Goal: Information Seeking & Learning: Understand process/instructions

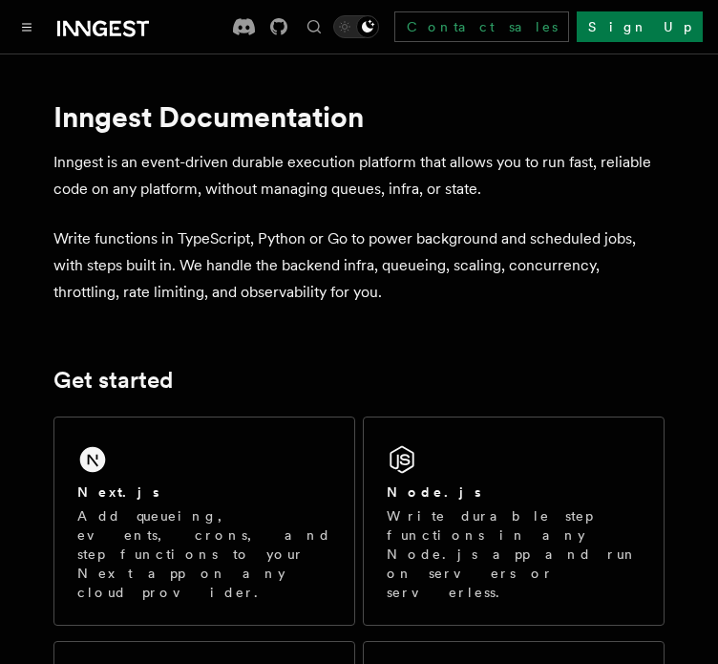
click at [160, 528] on p "Add queueing, events, crons, and step functions to your Next app on any cloud p…" at bounding box center [204, 554] width 254 height 96
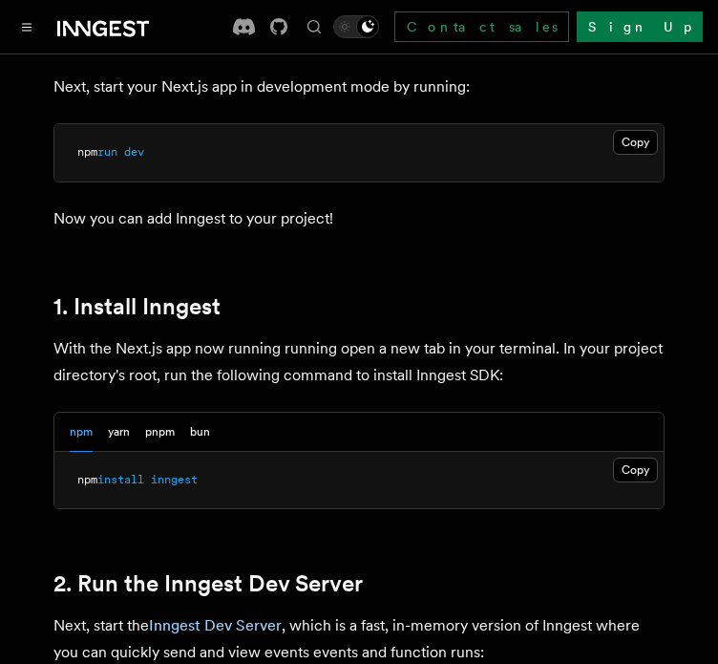
scroll to position [925, 0]
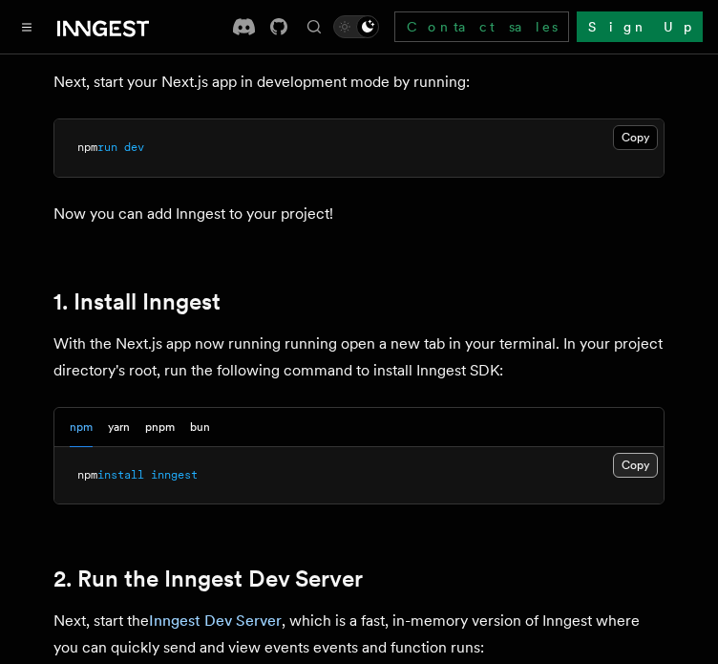
click at [640, 453] on button "Copy Copied" at bounding box center [635, 465] width 45 height 25
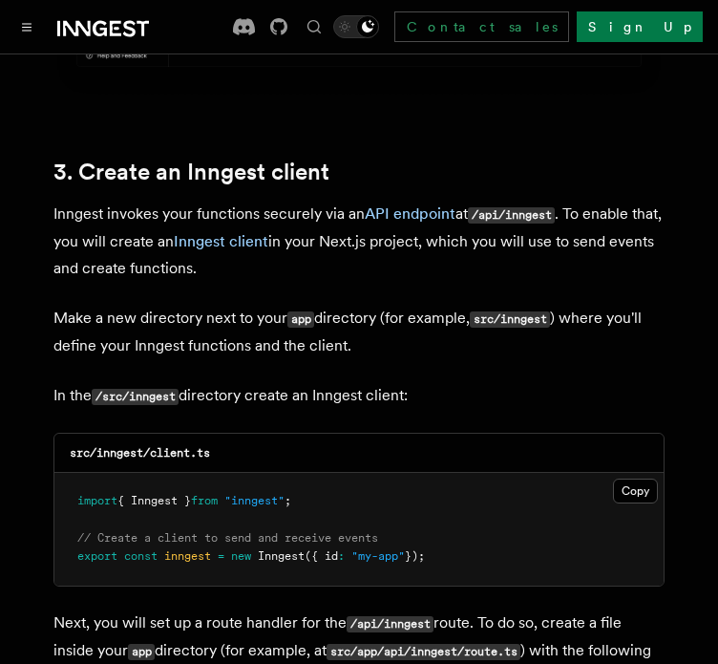
scroll to position [2180, 0]
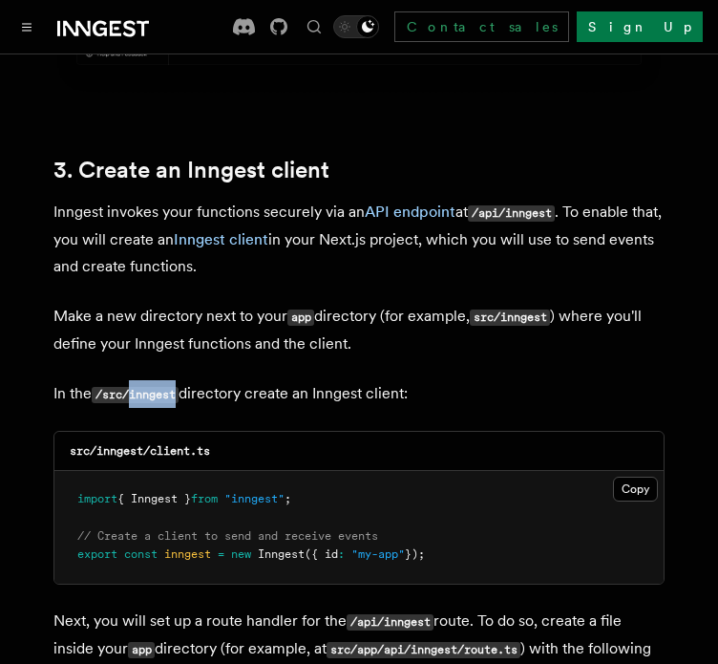
drag, startPoint x: 180, startPoint y: 342, endPoint x: 134, endPoint y: 340, distance: 45.9
click at [134, 387] on code "/src/inngest" at bounding box center [135, 395] width 87 height 16
copy code "inngest"
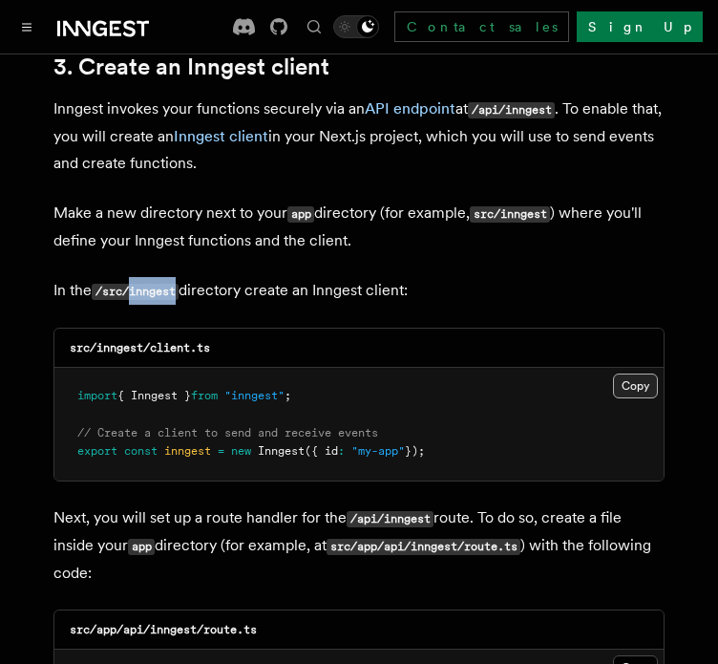
click at [630, 374] on button "Copy Copied" at bounding box center [635, 386] width 45 height 25
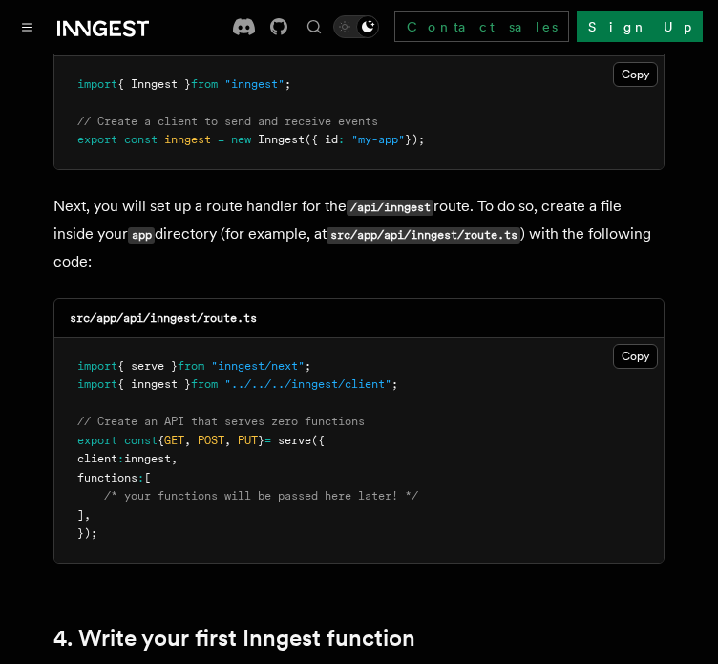
scroll to position [2656, 0]
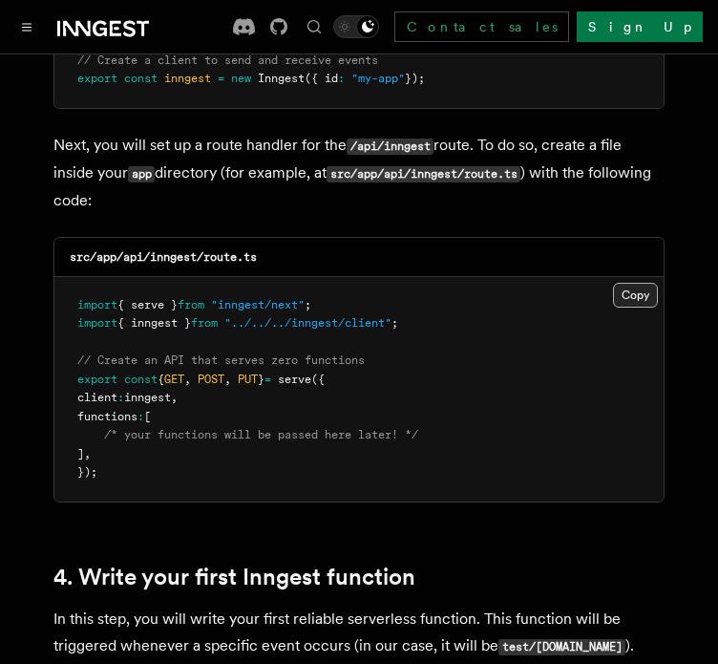
click at [638, 283] on button "Copy Copied" at bounding box center [635, 295] width 45 height 25
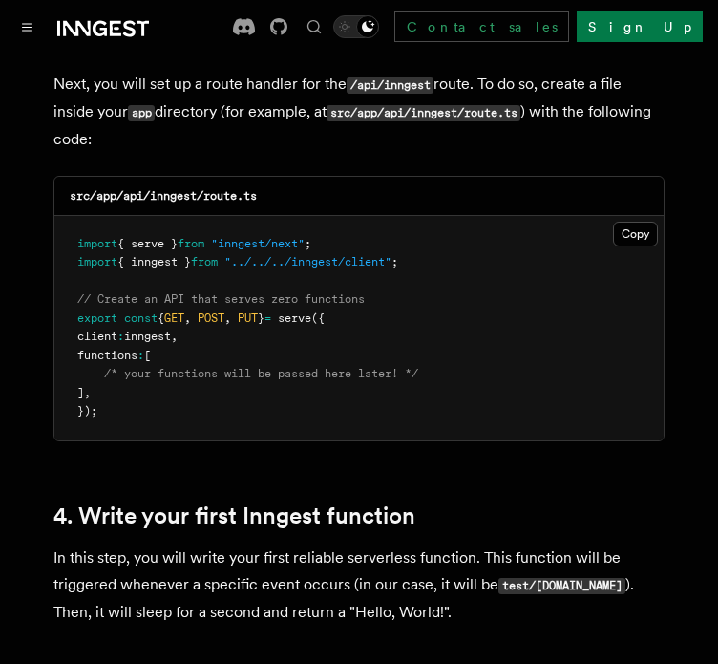
scroll to position [2723, 0]
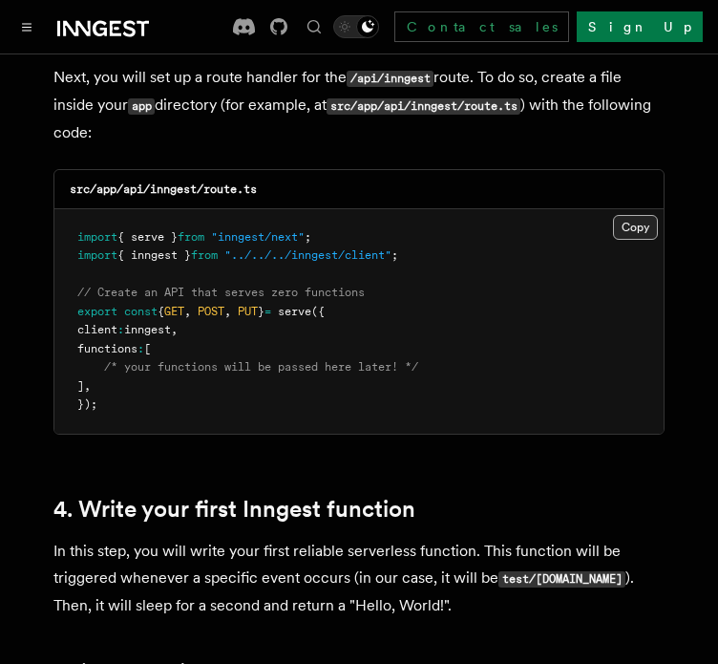
click at [651, 215] on button "Copy Copied" at bounding box center [635, 227] width 45 height 25
